Goal: Task Accomplishment & Management: Manage account settings

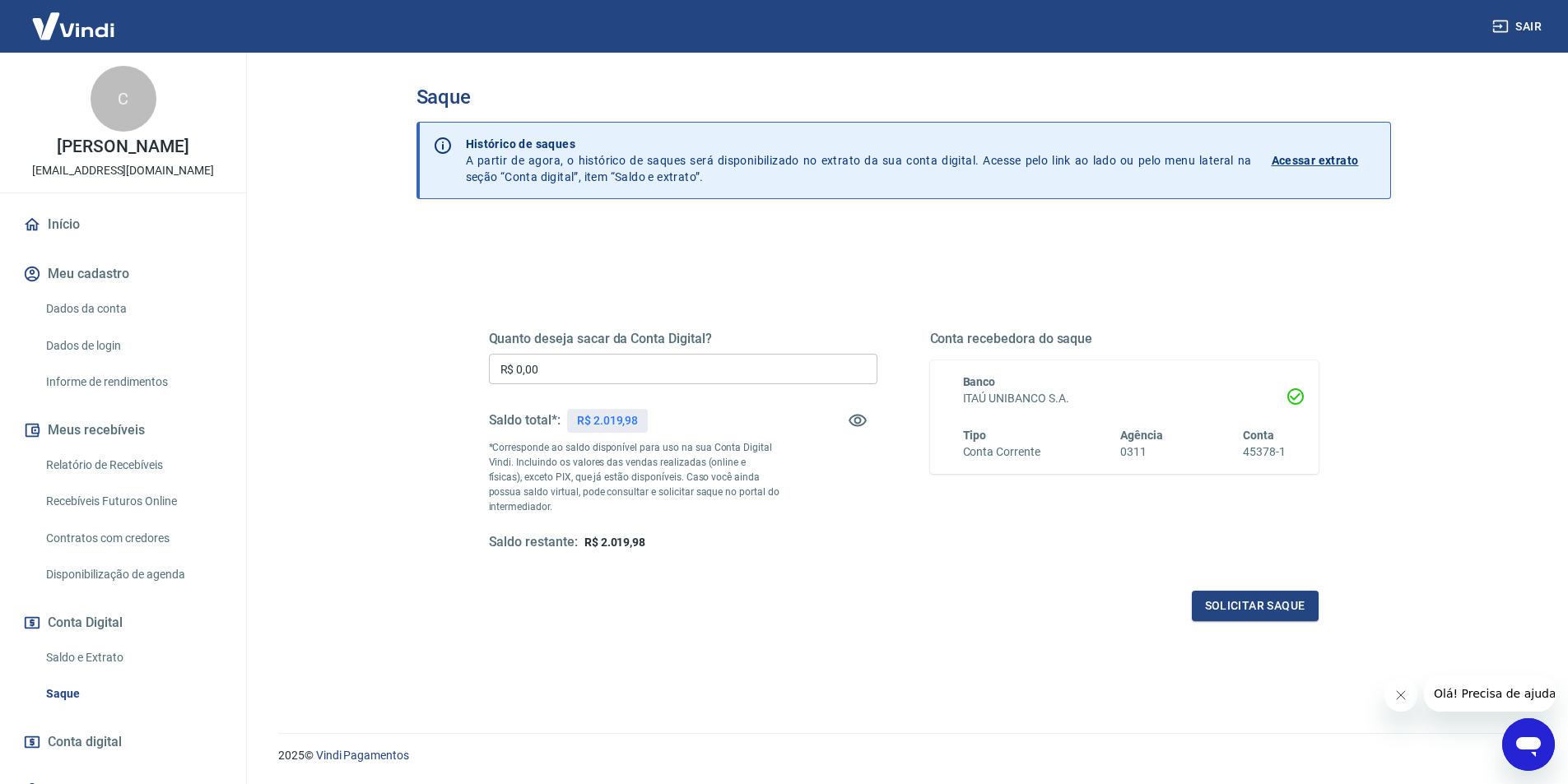
click at [610, 364] on input "R$ 0,00" at bounding box center [682, 369] width 389 height 30
type input "R$ 2.019,98"
click at [1265, 607] on button "Solicitar saque" at bounding box center [1255, 606] width 127 height 30
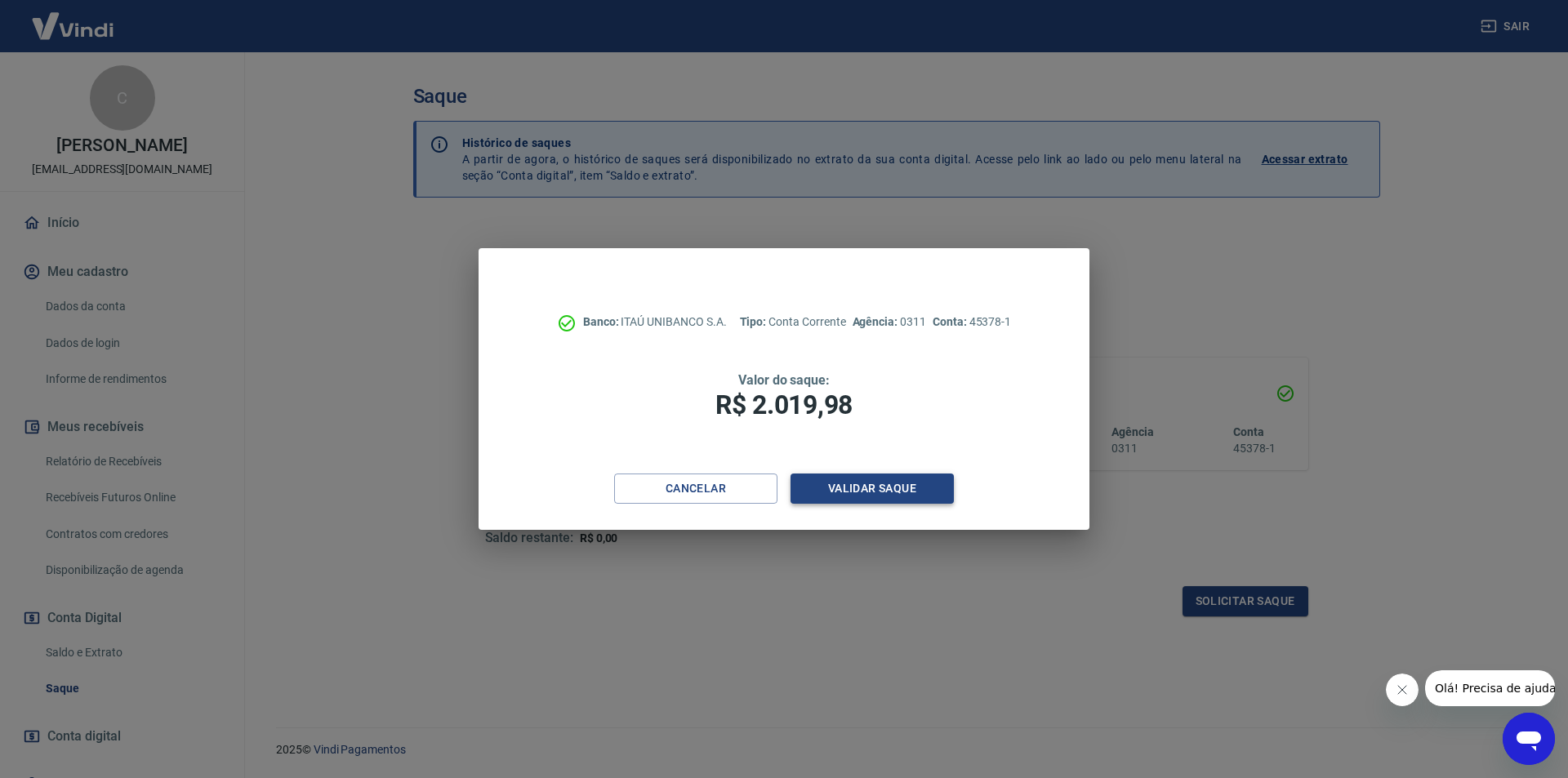
click at [886, 497] on button "Validar saque" at bounding box center [872, 489] width 163 height 30
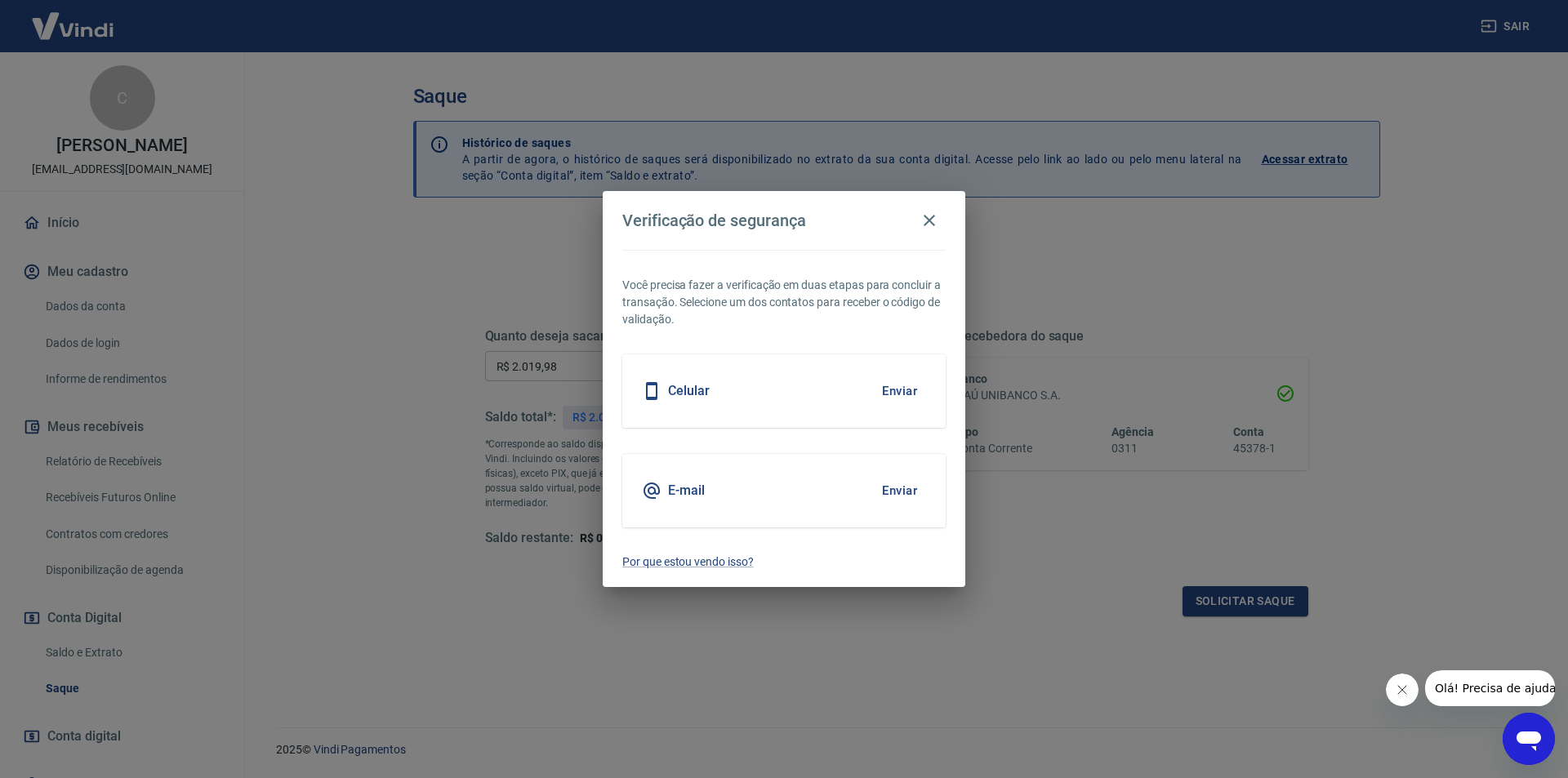
click at [891, 395] on button "Enviar" at bounding box center [900, 391] width 53 height 34
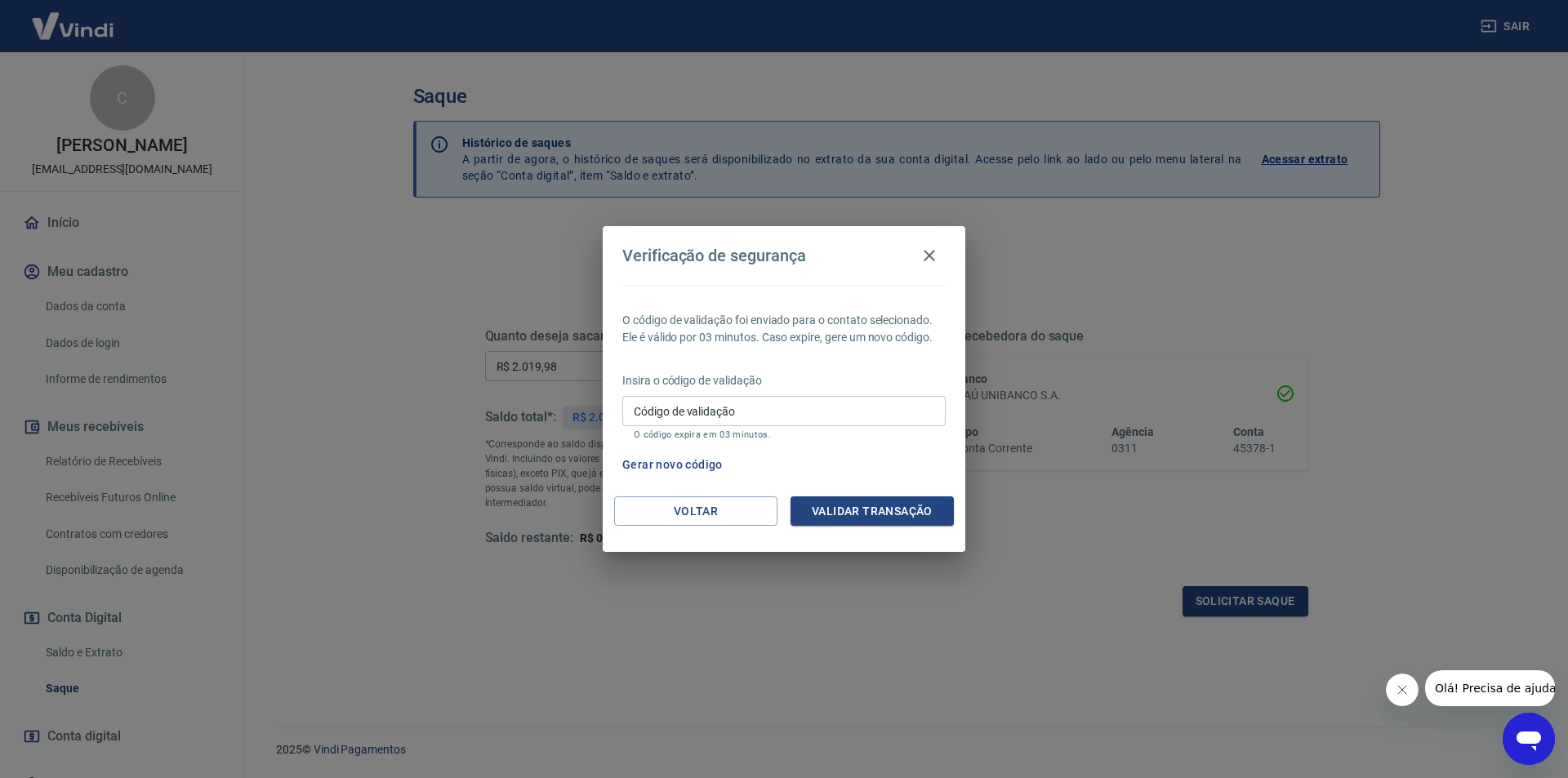
click at [703, 411] on input "Código de validação" at bounding box center [784, 411] width 323 height 30
type input "484442"
click at [871, 504] on button "Validar transação" at bounding box center [872, 511] width 163 height 30
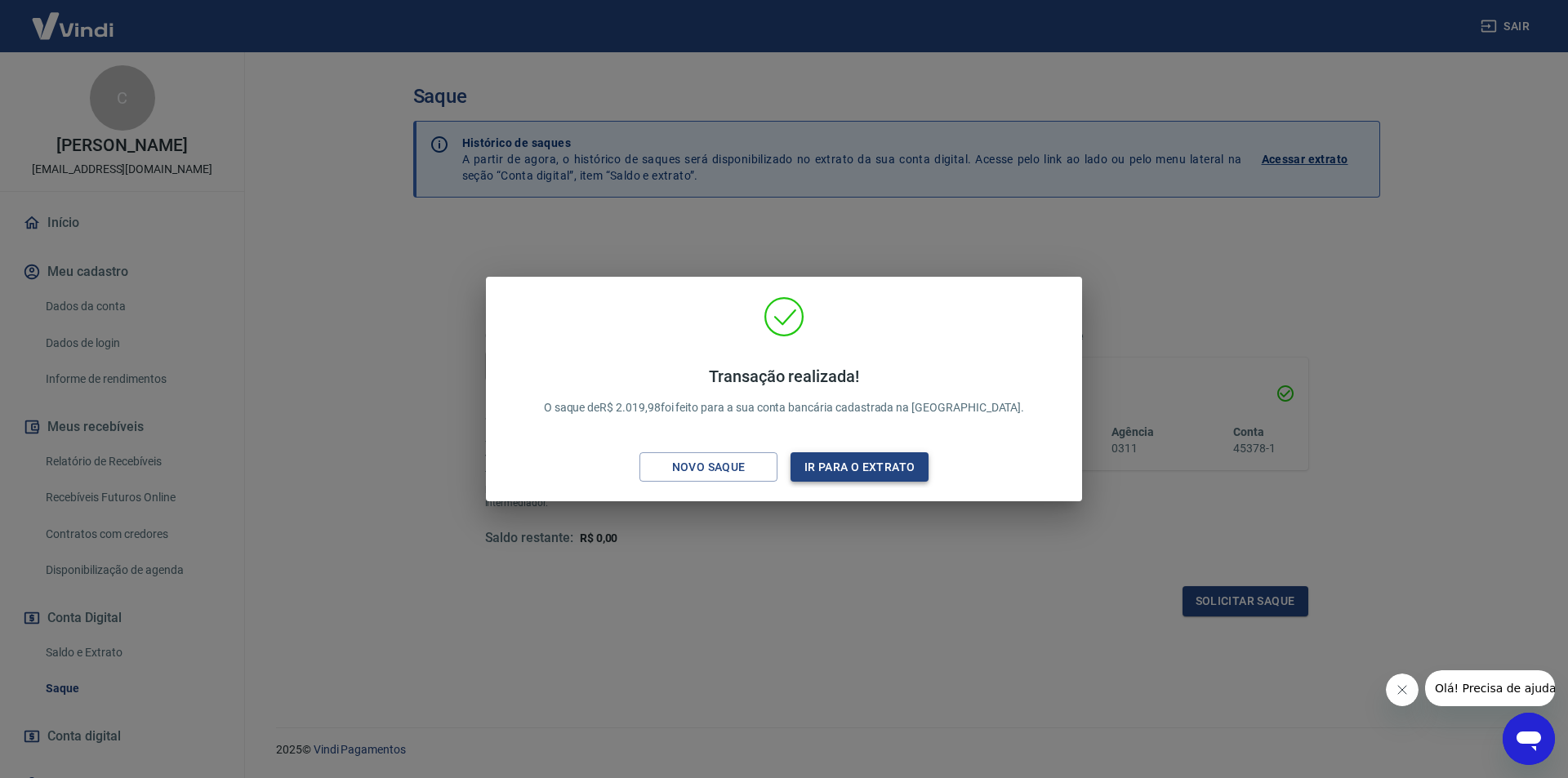
click at [864, 468] on button "Ir para o extrato" at bounding box center [860, 467] width 138 height 30
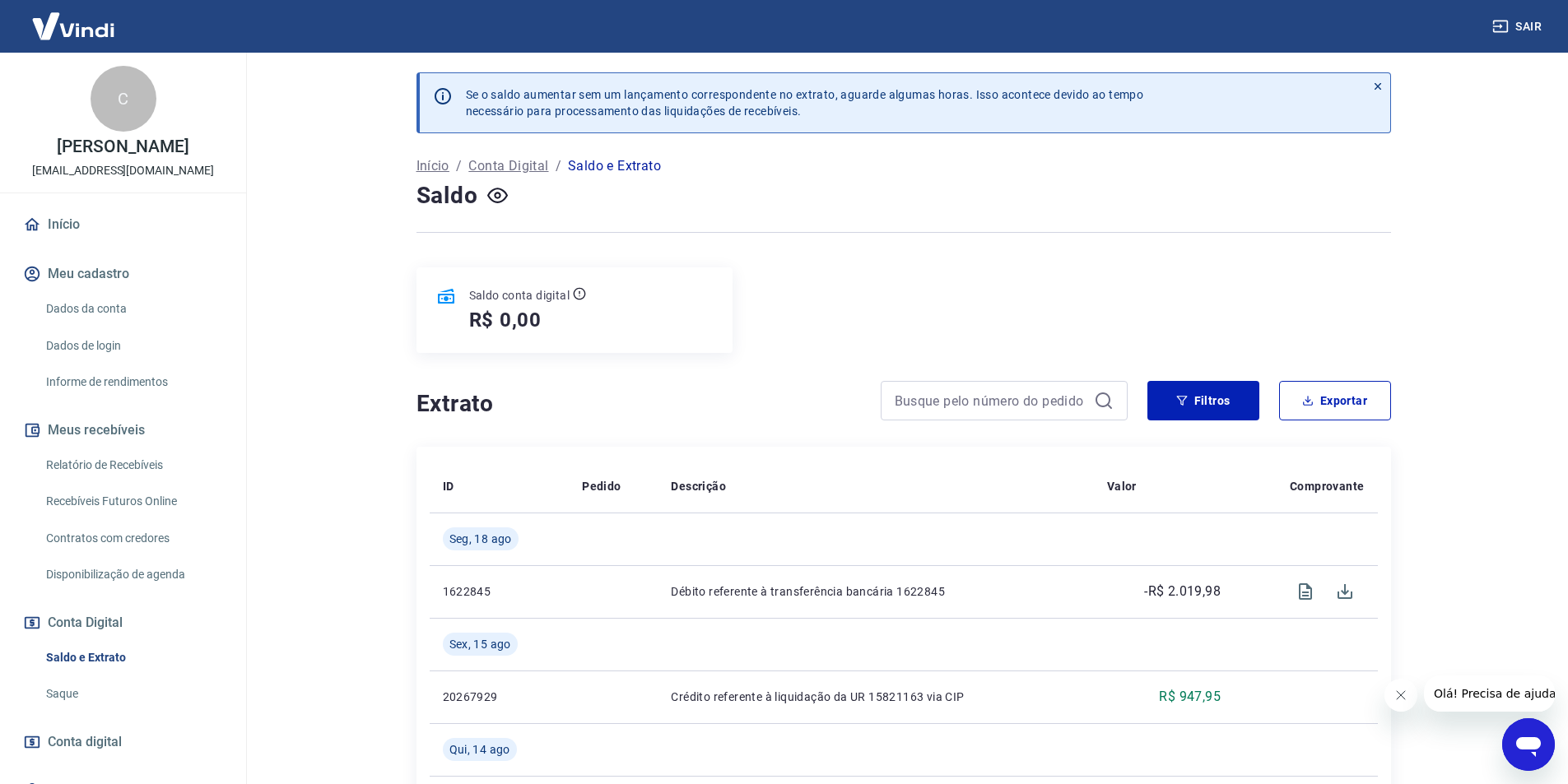
click at [1513, 21] on button "Sair" at bounding box center [1518, 27] width 60 height 30
